Goal: Task Accomplishment & Management: Manage account settings

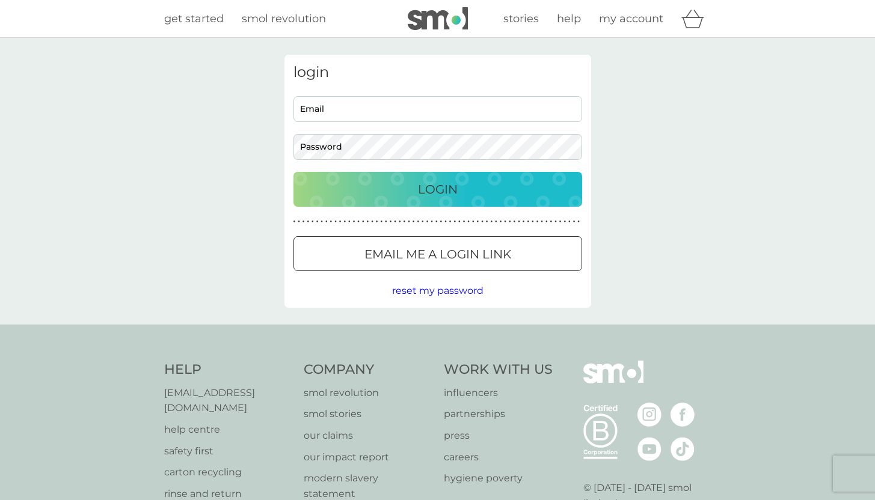
type input "fiona.howells@hotmail.com"
click at [450, 192] on p "Login" at bounding box center [438, 189] width 40 height 19
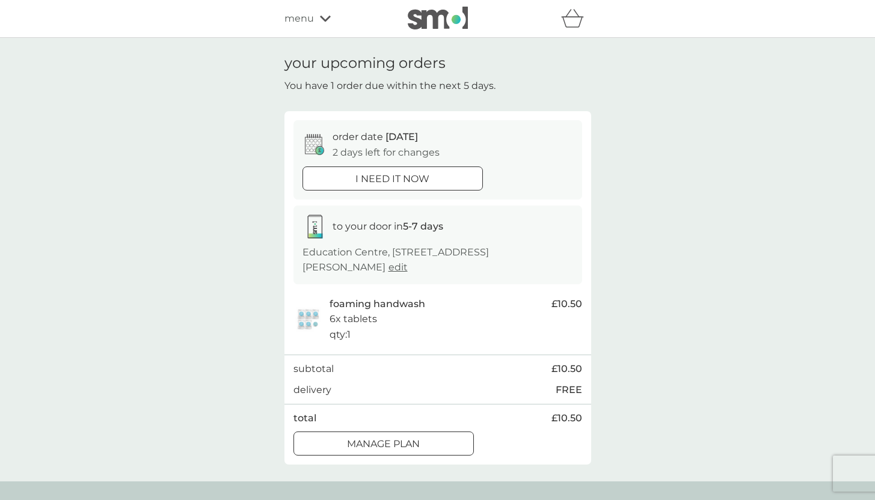
click at [389, 438] on div at bounding box center [383, 444] width 43 height 13
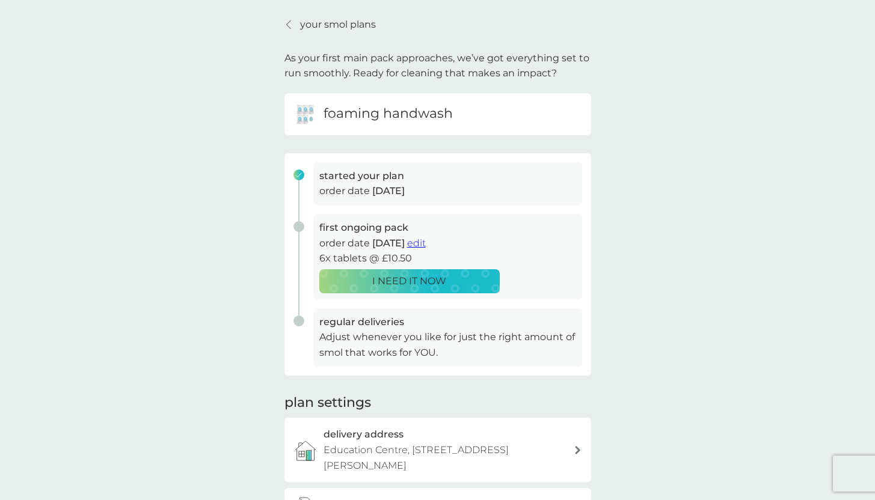
scroll to position [38, 0]
click at [426, 247] on span "edit" at bounding box center [416, 243] width 19 height 11
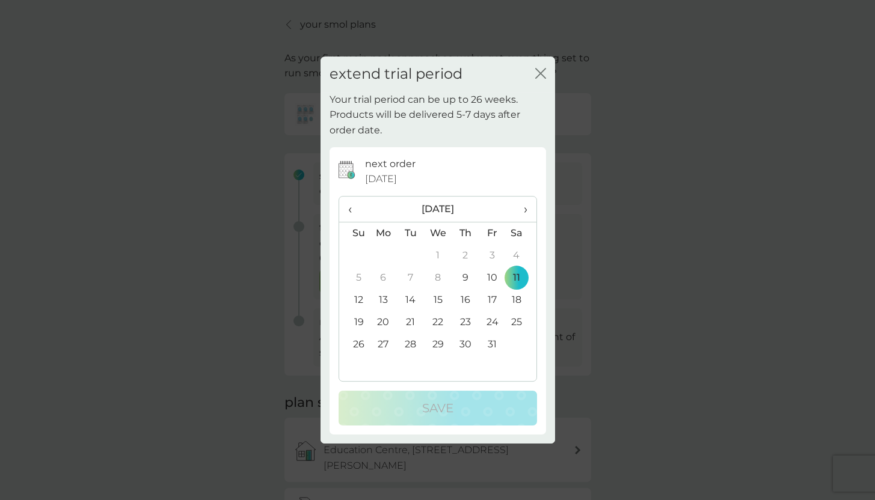
click at [518, 210] on span "›" at bounding box center [521, 209] width 12 height 25
click at [465, 348] on td "27" at bounding box center [465, 345] width 27 height 22
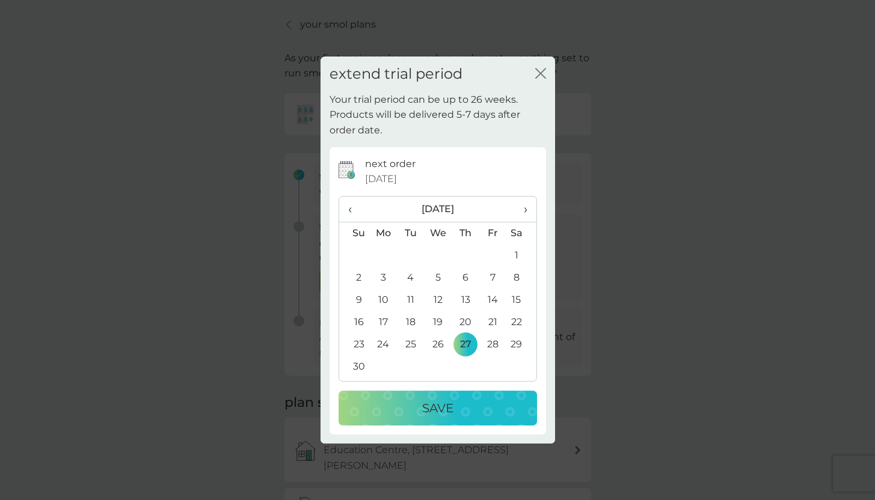
click at [465, 399] on div "Save" at bounding box center [438, 408] width 174 height 19
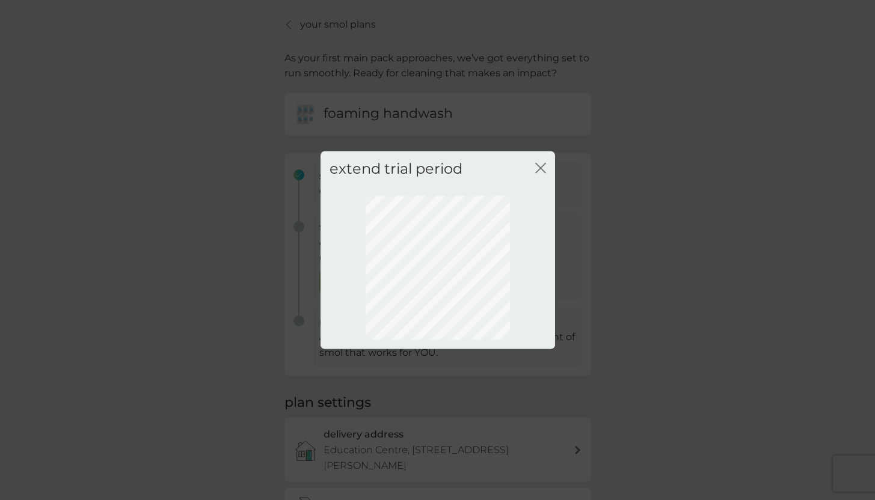
scroll to position [4, 0]
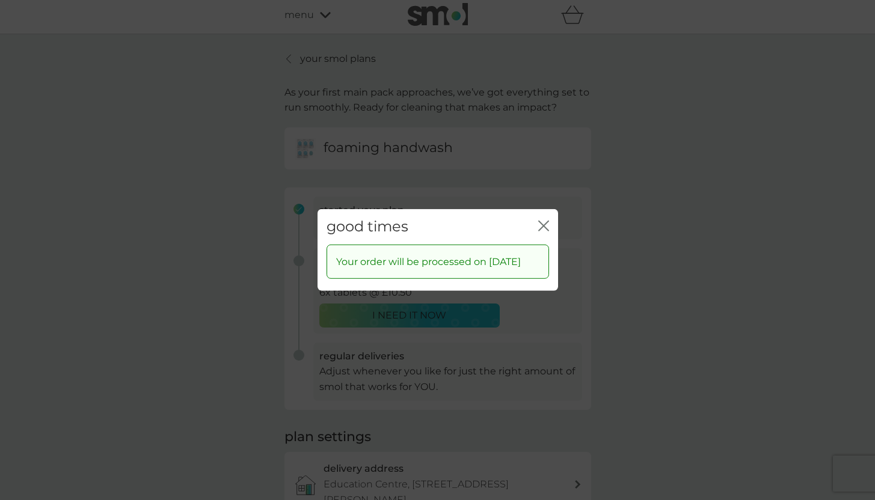
click at [542, 221] on icon "close" at bounding box center [541, 226] width 5 height 10
